Goal: Task Accomplishment & Management: Manage account settings

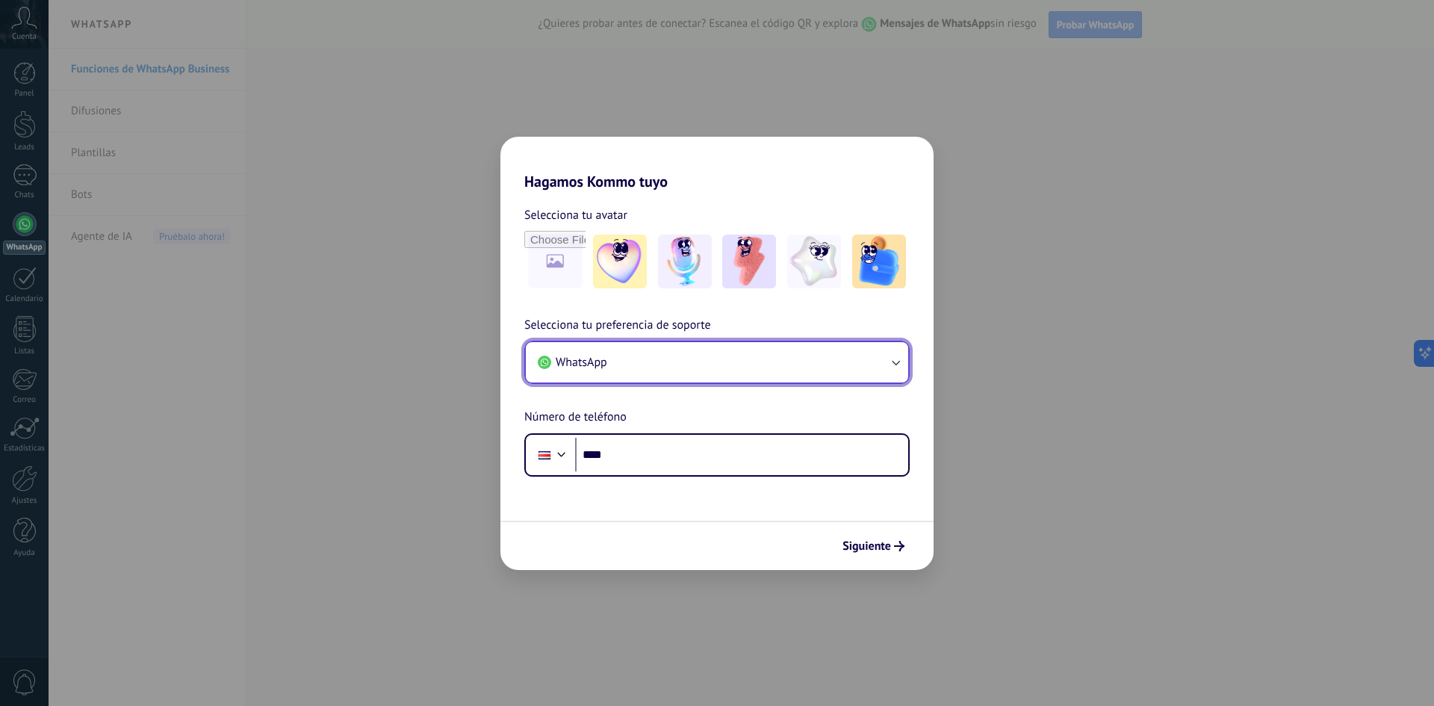
click at [637, 364] on button "WhatsApp" at bounding box center [717, 362] width 382 height 40
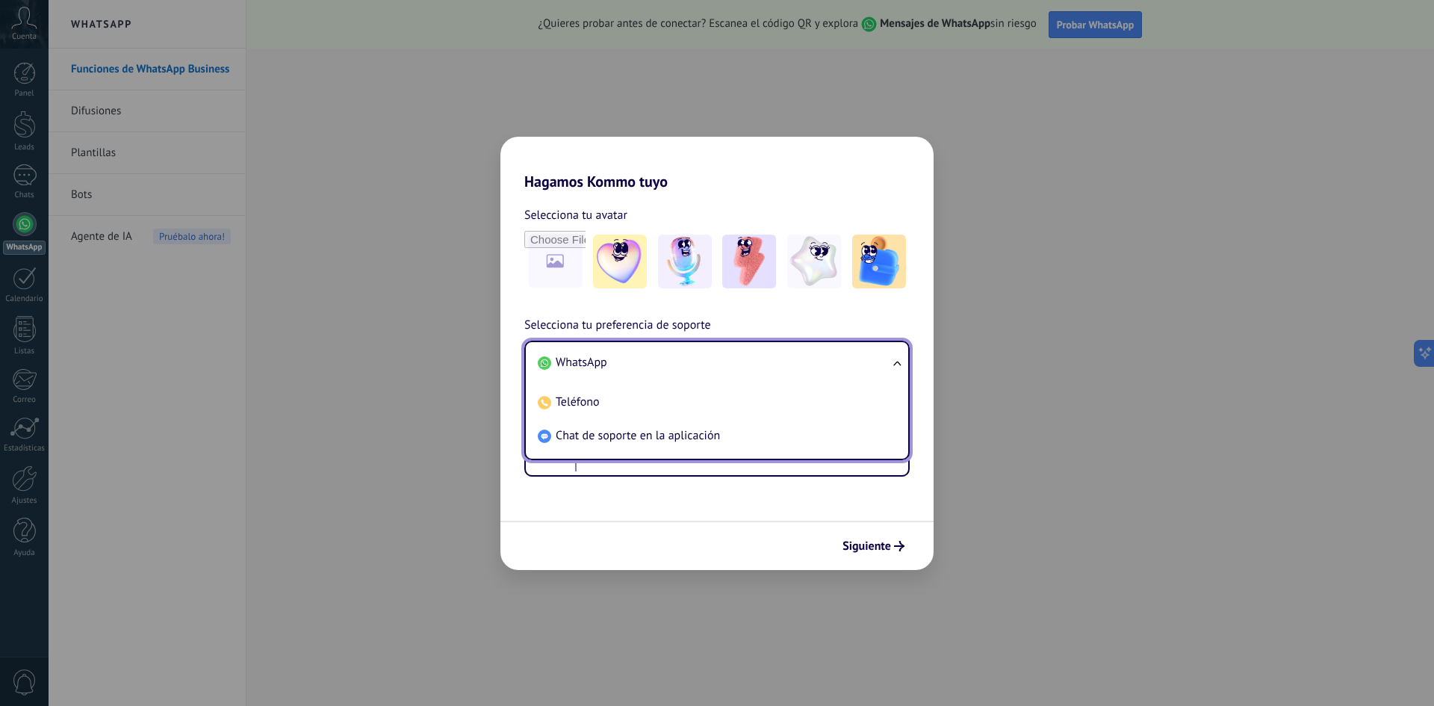
click at [637, 364] on li "WhatsApp" at bounding box center [714, 363] width 364 height 34
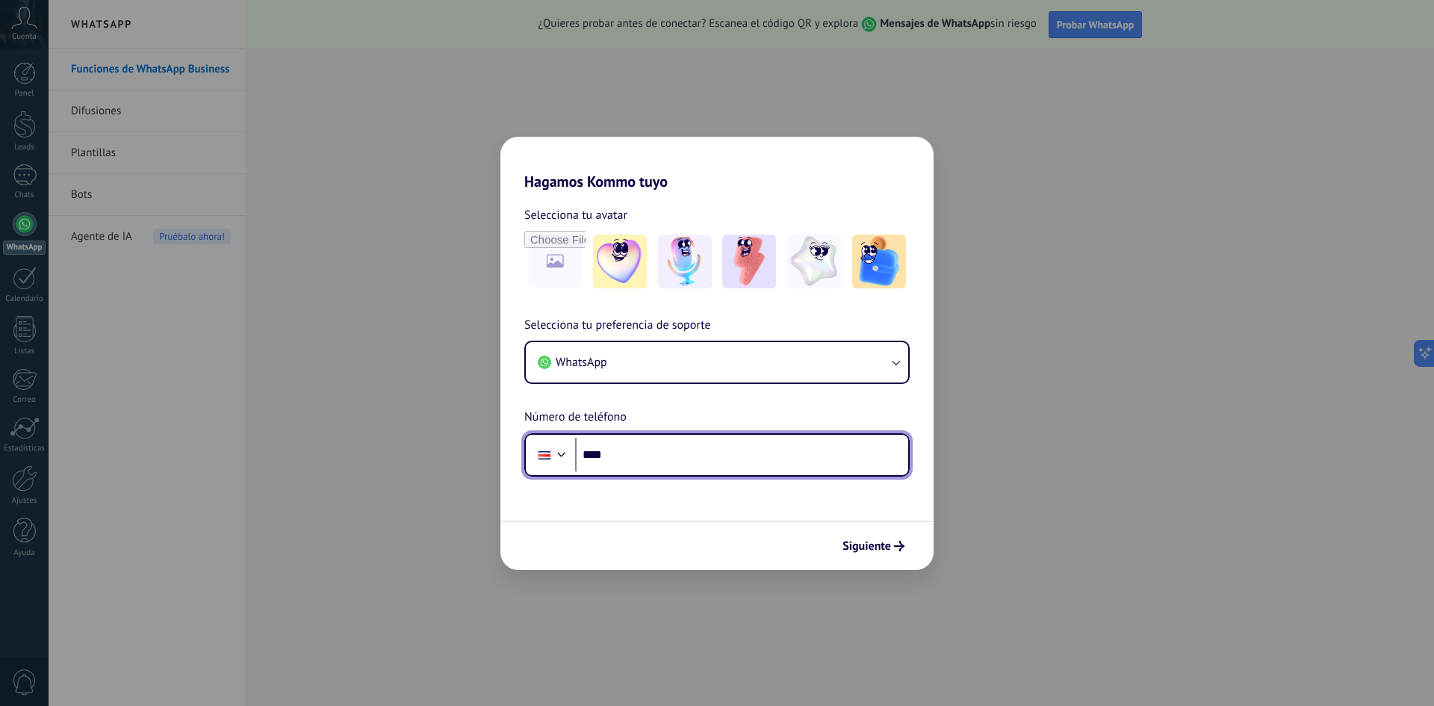
click at [630, 454] on input "****" at bounding box center [741, 455] width 333 height 34
type input "**********"
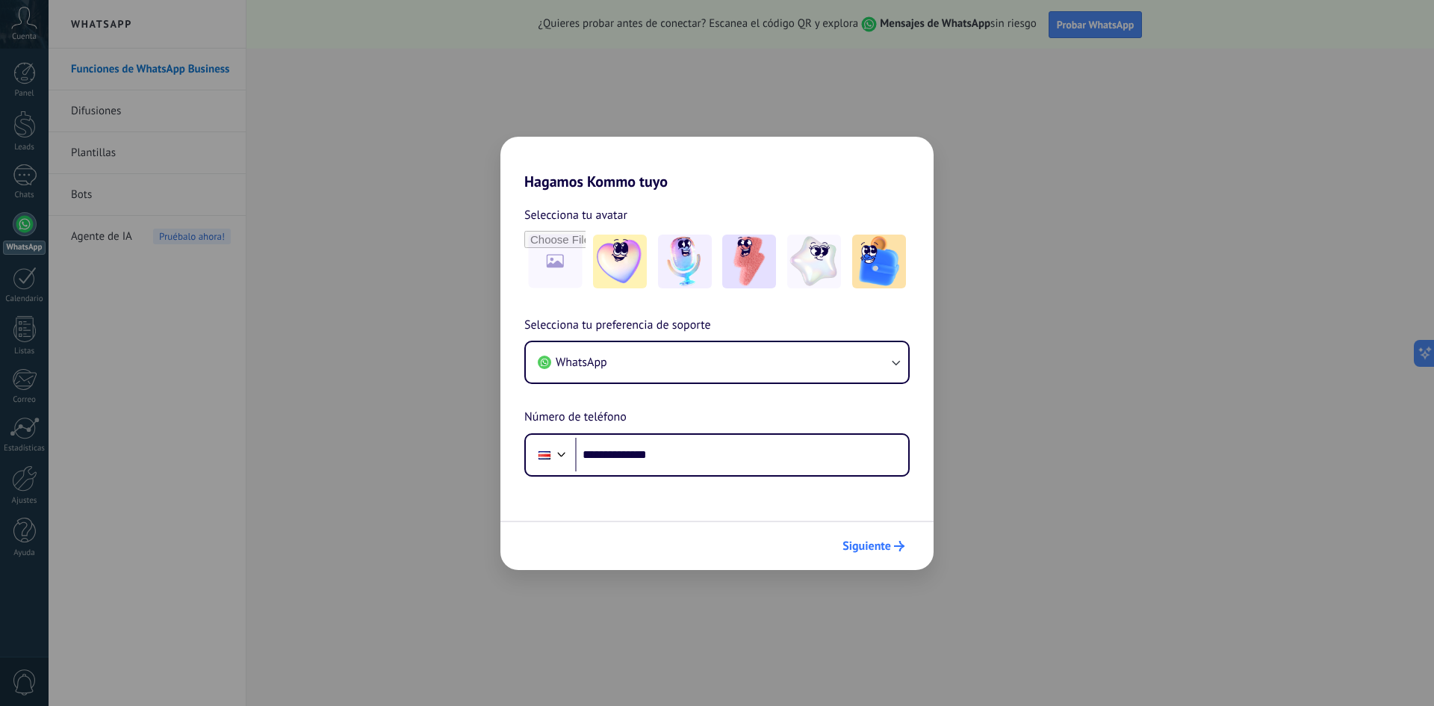
click at [858, 551] on span "Siguiente" at bounding box center [866, 546] width 49 height 10
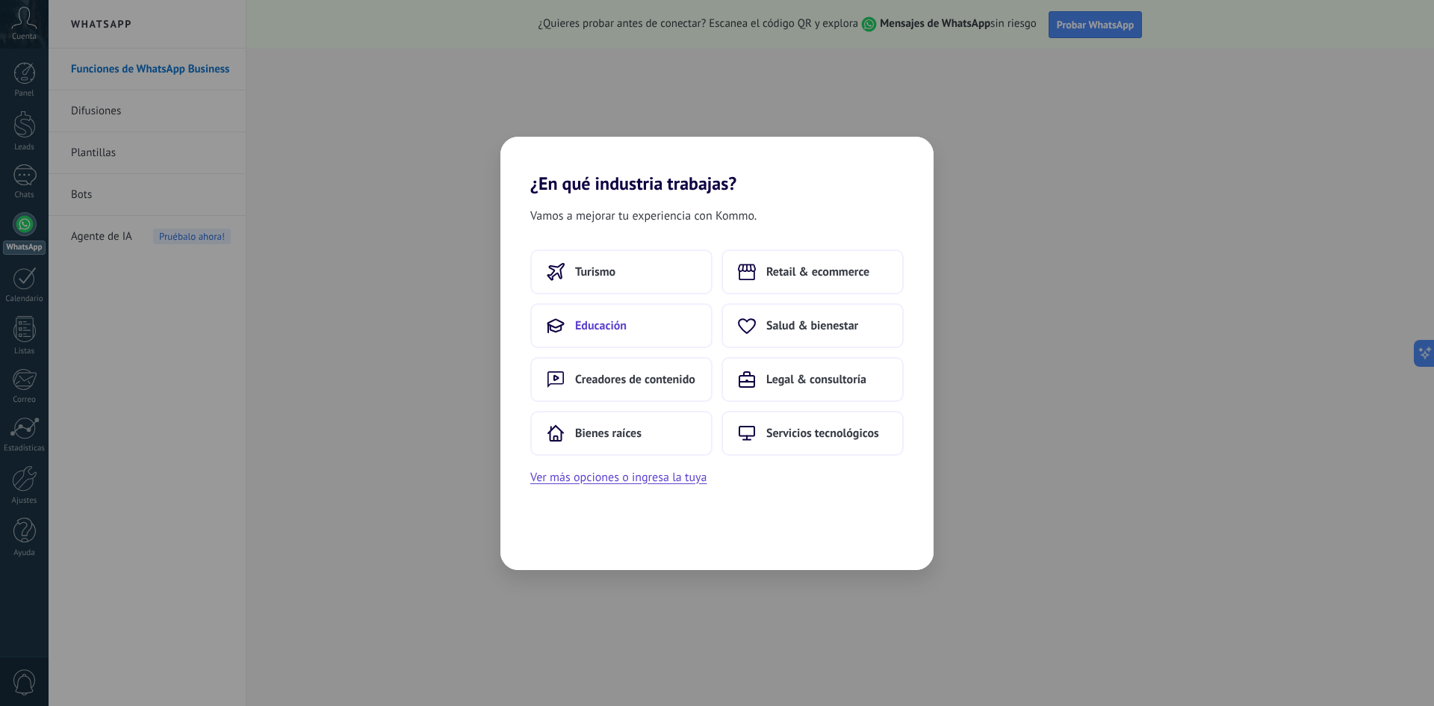
click at [596, 319] on span "Educación" at bounding box center [601, 325] width 52 height 15
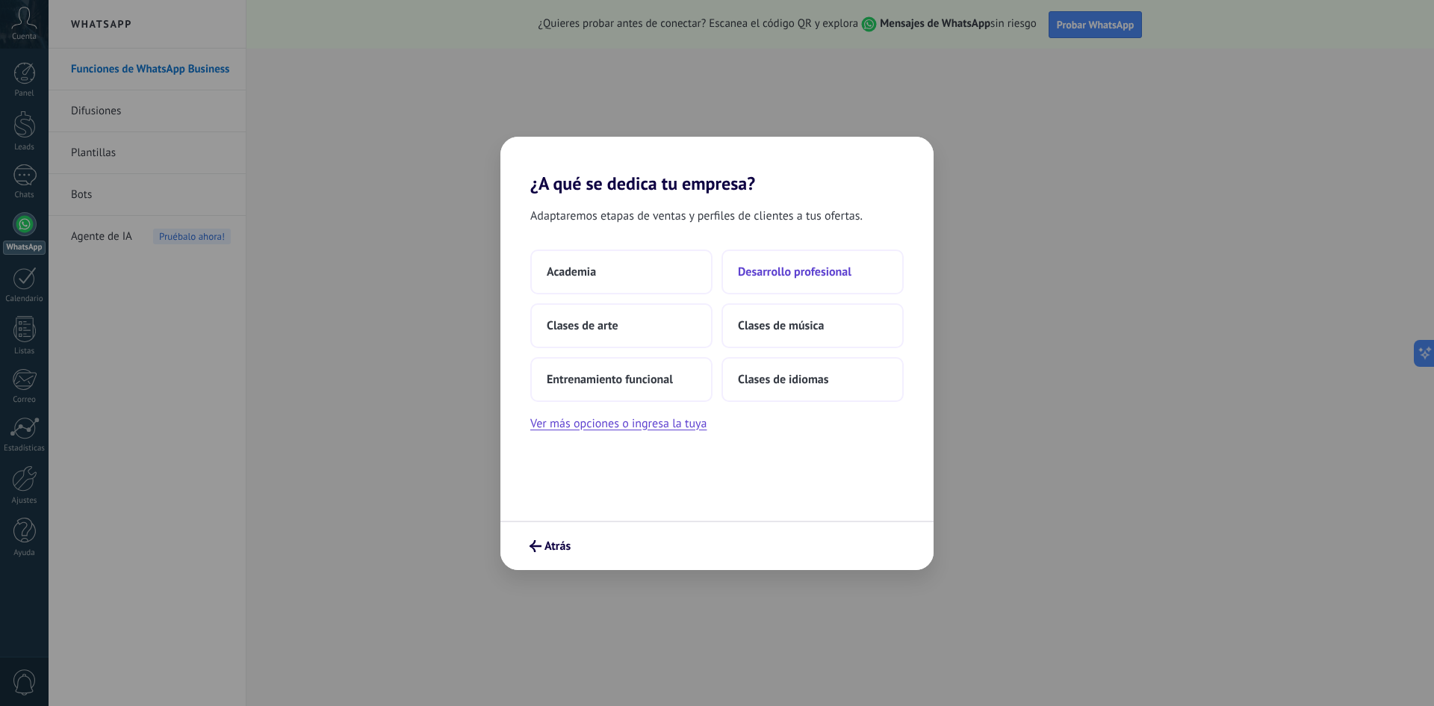
click at [759, 268] on span "Desarrollo profesional" at bounding box center [795, 271] width 114 height 15
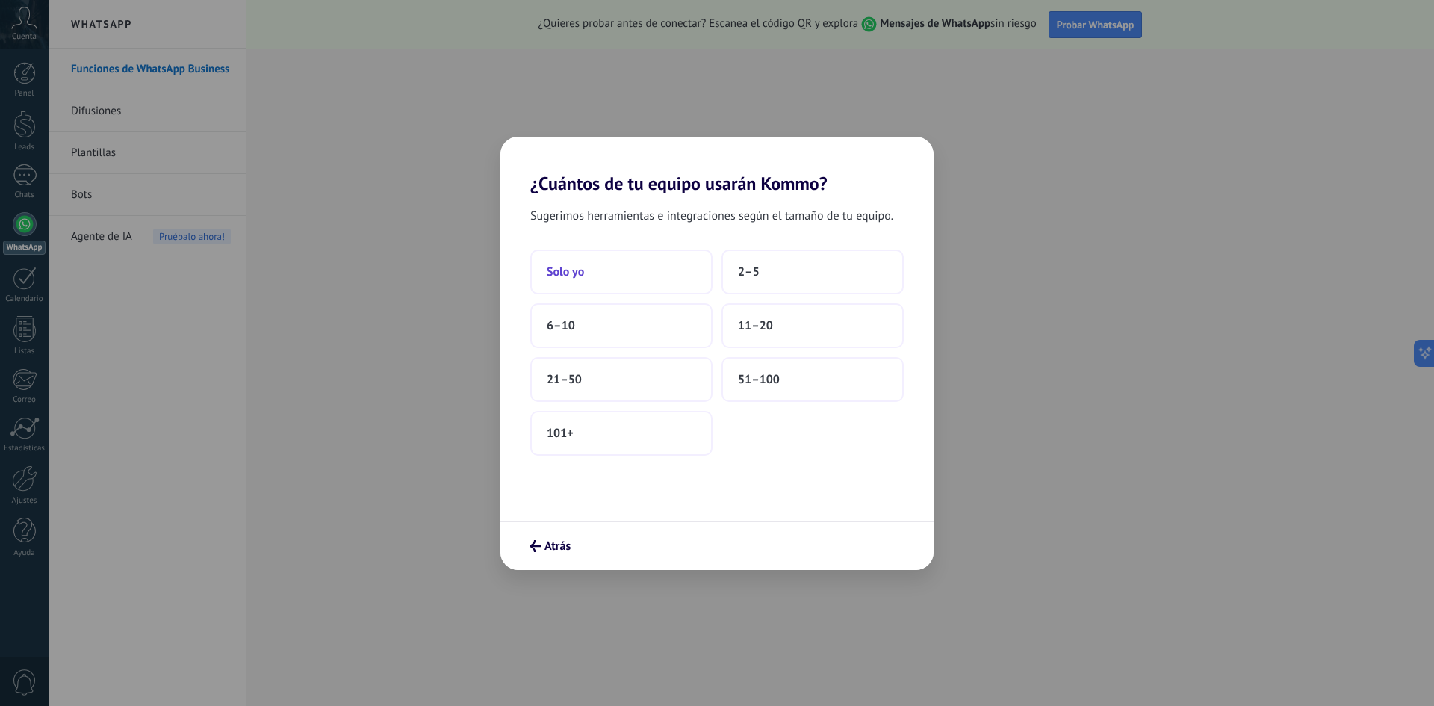
click at [652, 278] on button "Solo yo" at bounding box center [621, 271] width 182 height 45
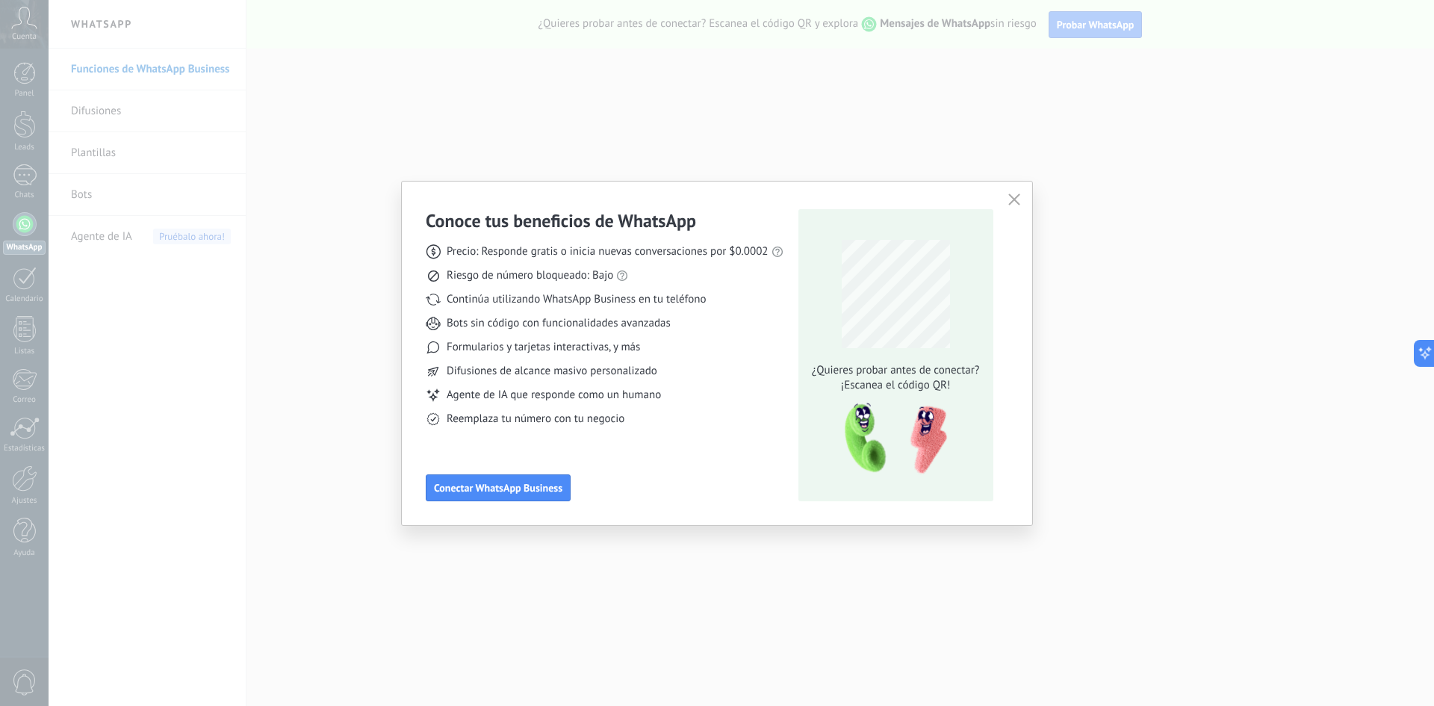
click at [1016, 200] on icon "button" at bounding box center [1014, 199] width 12 height 12
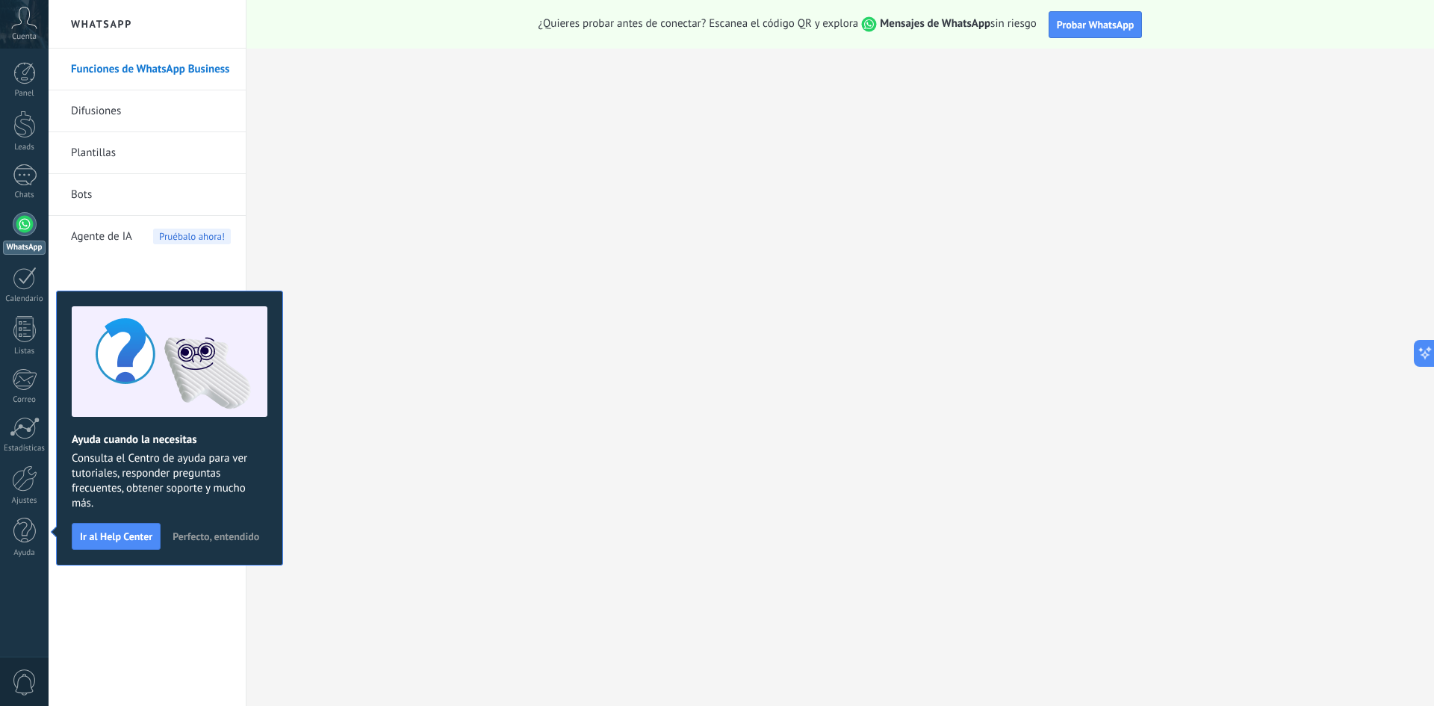
click at [243, 537] on span "Perfecto, entendido" at bounding box center [216, 536] width 87 height 10
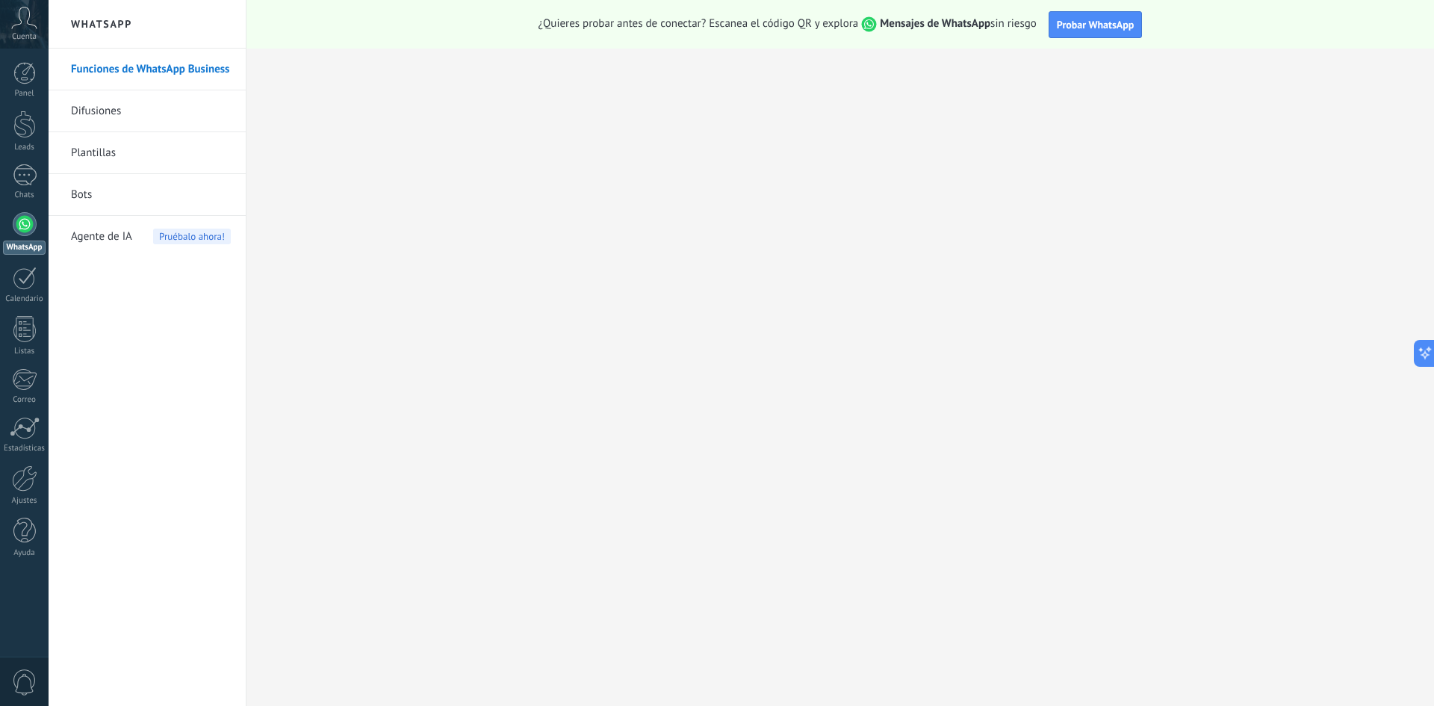
click at [115, 270] on div "Funciones de WhatsApp Business Difusiones [GEOGRAPHIC_DATA] Bots Agente de IA P…" at bounding box center [147, 377] width 197 height 657
click at [25, 489] on div at bounding box center [24, 478] width 25 height 26
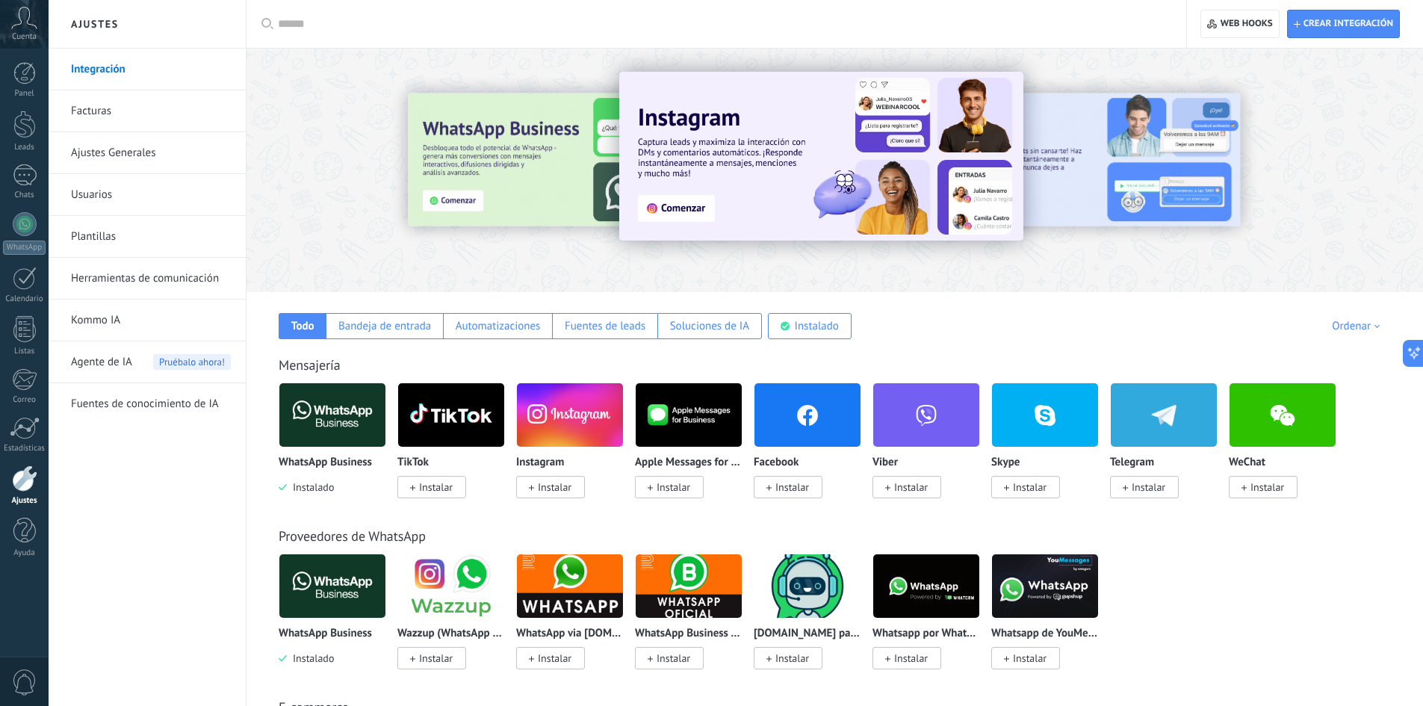
click at [114, 115] on link "Facturas" at bounding box center [151, 111] width 160 height 42
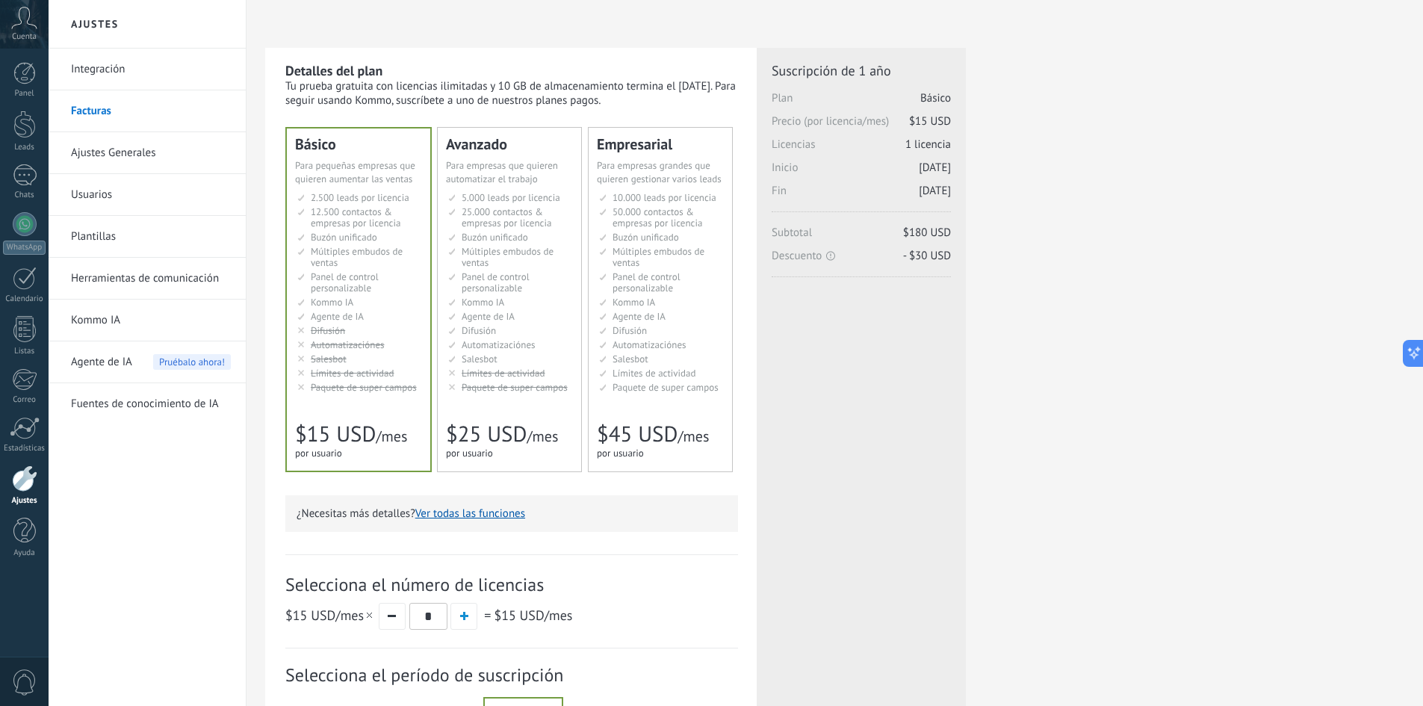
click at [134, 197] on link "Usuarios" at bounding box center [151, 195] width 160 height 42
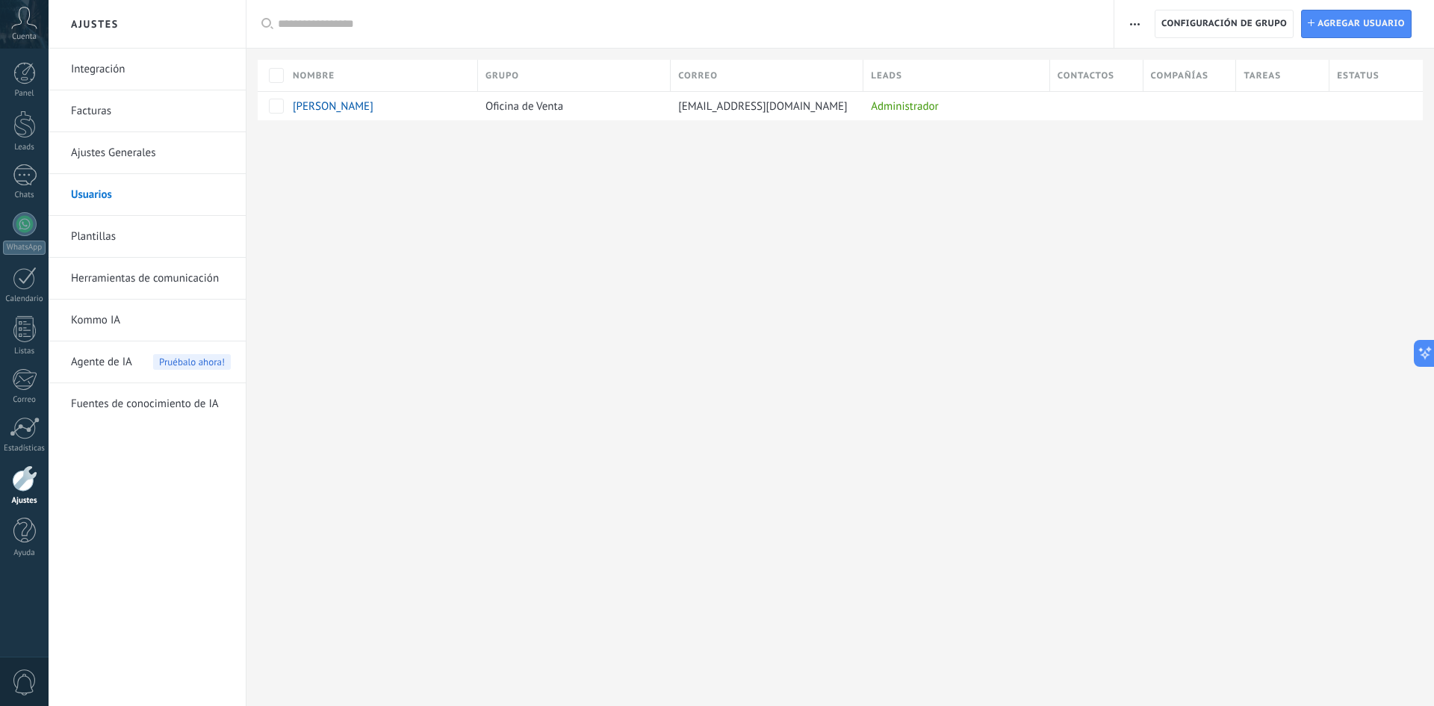
click at [134, 363] on div "Agente de IA Pruébalo ahora!" at bounding box center [151, 362] width 160 height 42
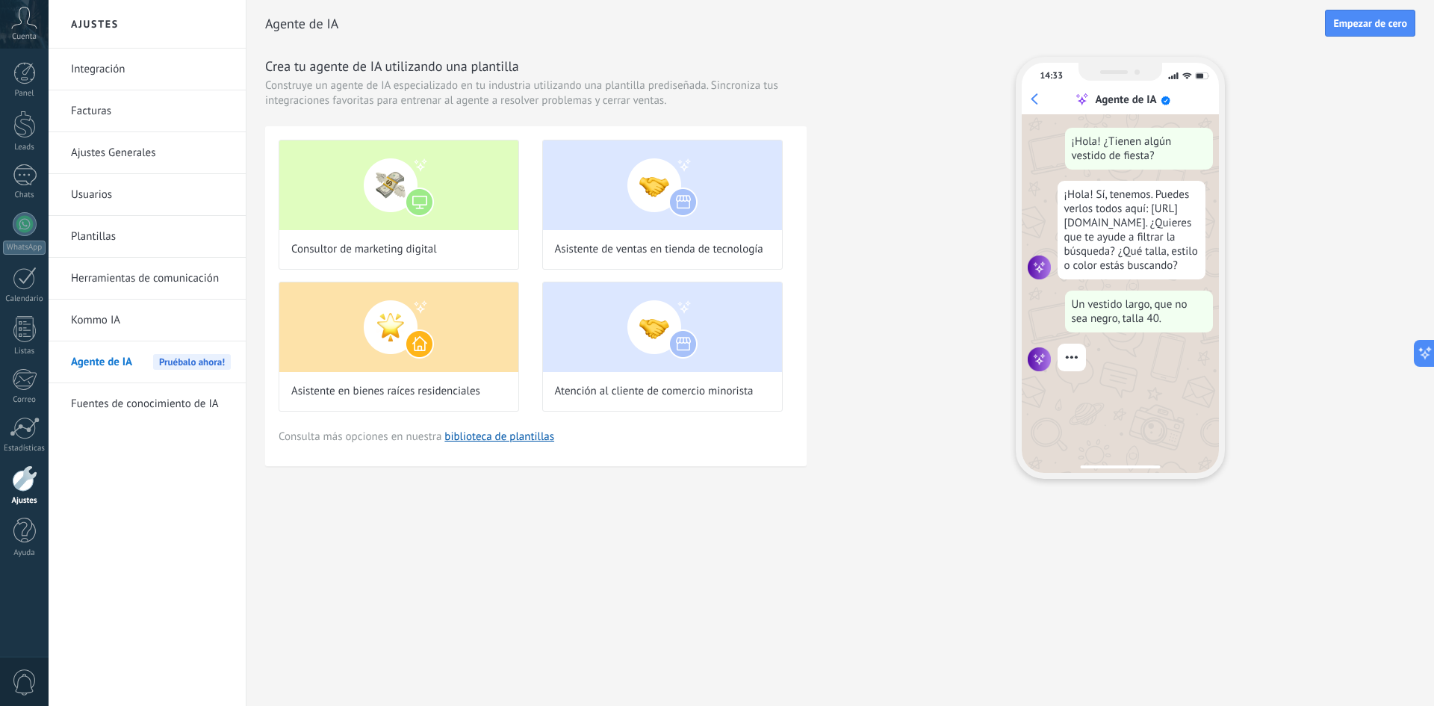
click at [33, 35] on span "Cuenta" at bounding box center [24, 37] width 25 height 10
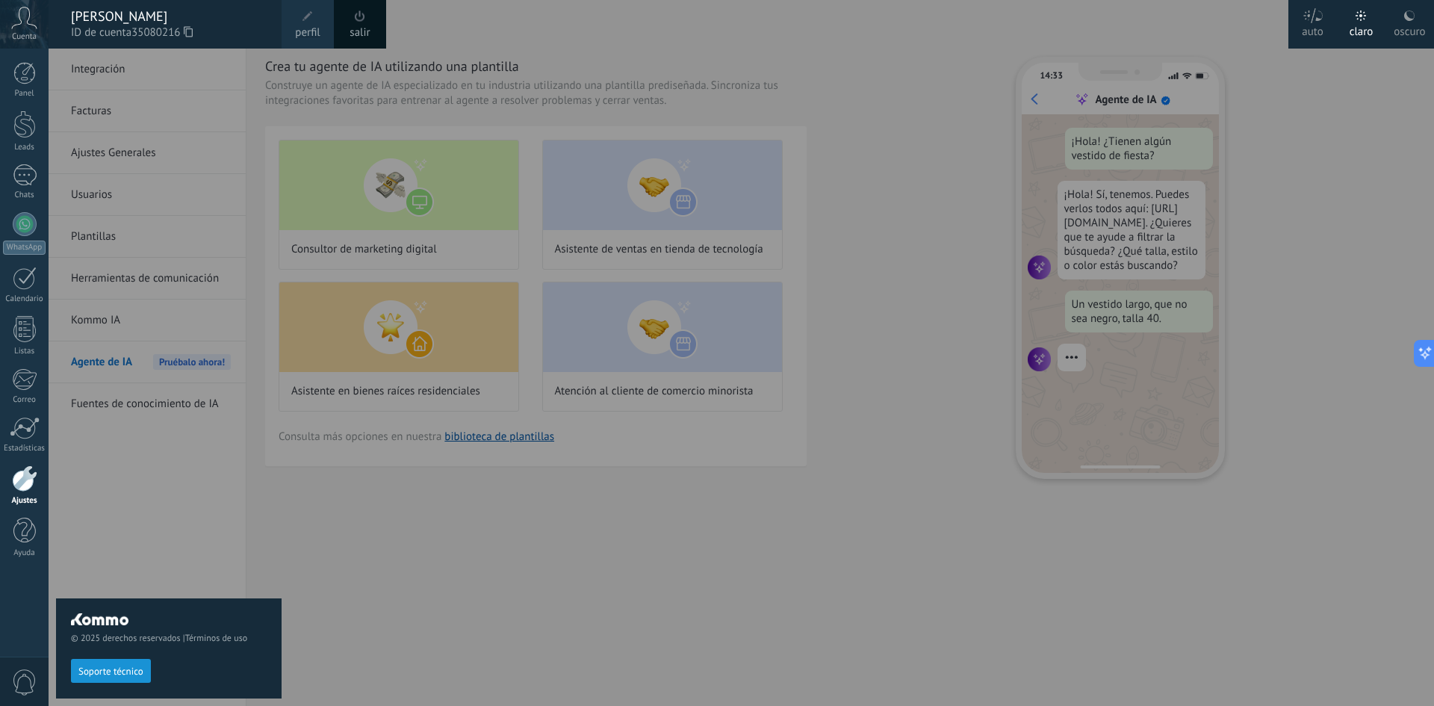
click at [601, 529] on div at bounding box center [766, 353] width 1434 height 706
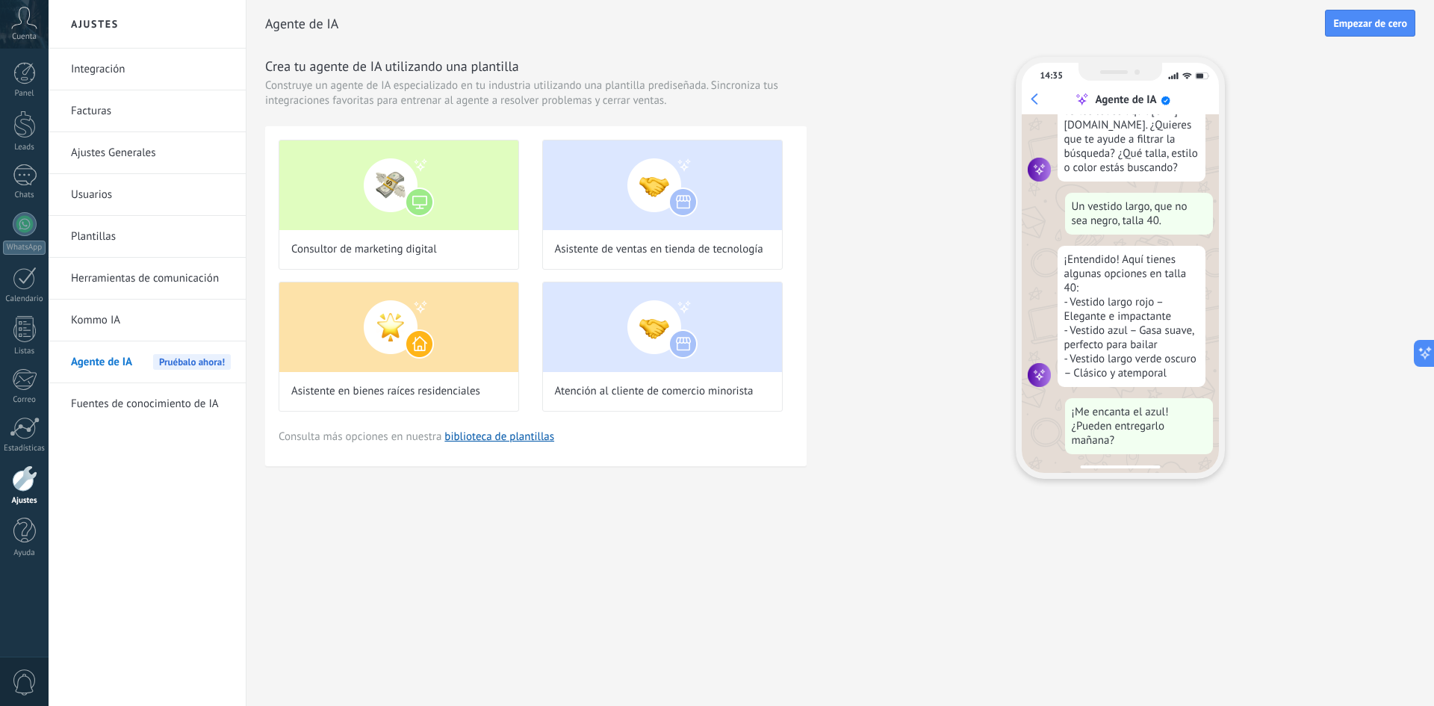
scroll to position [151, 0]
